Goal: Register for event/course

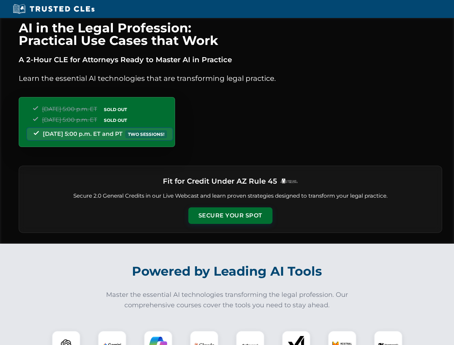
click at [230, 216] on button "Secure Your Spot" at bounding box center [230, 216] width 84 height 17
click at [66, 338] on img at bounding box center [66, 345] width 21 height 21
